Goal: Task Accomplishment & Management: Manage account settings

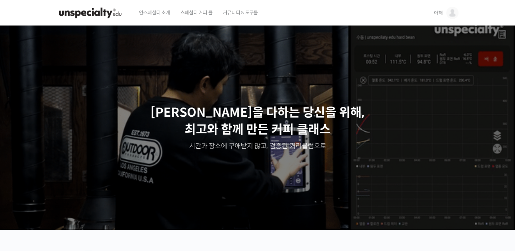
click at [442, 13] on span "아해" at bounding box center [438, 13] width 9 height 6
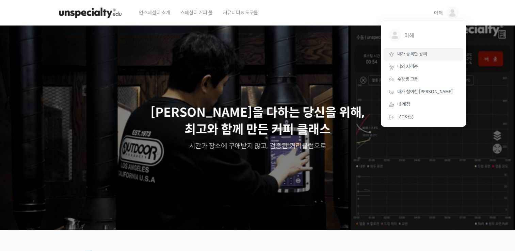
click at [420, 55] on span "내가 등록한 강의" at bounding box center [413, 54] width 30 height 6
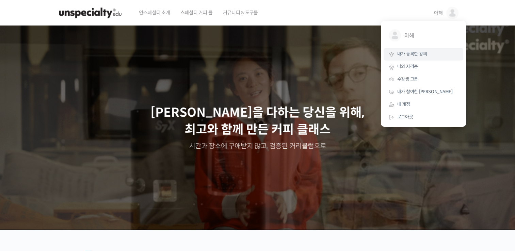
click at [414, 51] on link "내가 등록한 강의" at bounding box center [424, 54] width 80 height 13
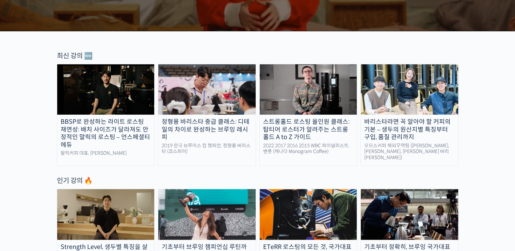
scroll to position [238, 0]
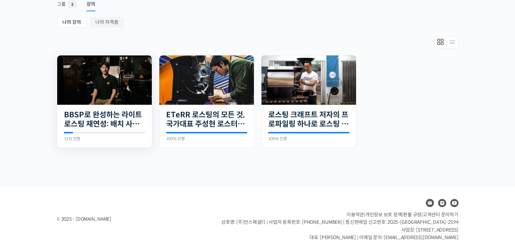
click at [132, 84] on img at bounding box center [104, 80] width 95 height 49
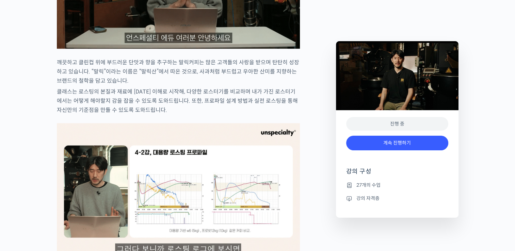
scroll to position [579, 0]
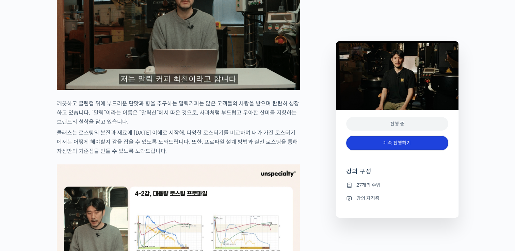
click at [385, 141] on link "계속 진행하기" at bounding box center [397, 143] width 102 height 15
